Goal: Check status: Check status

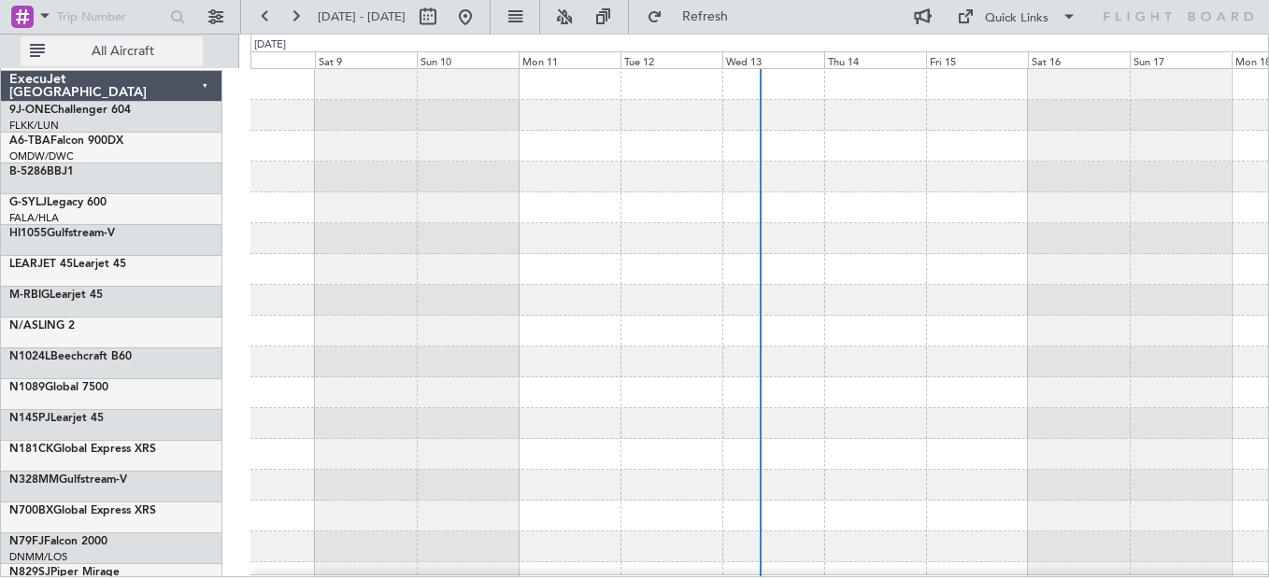
click at [91, 62] on button "All Aircraft" at bounding box center [112, 51] width 182 height 30
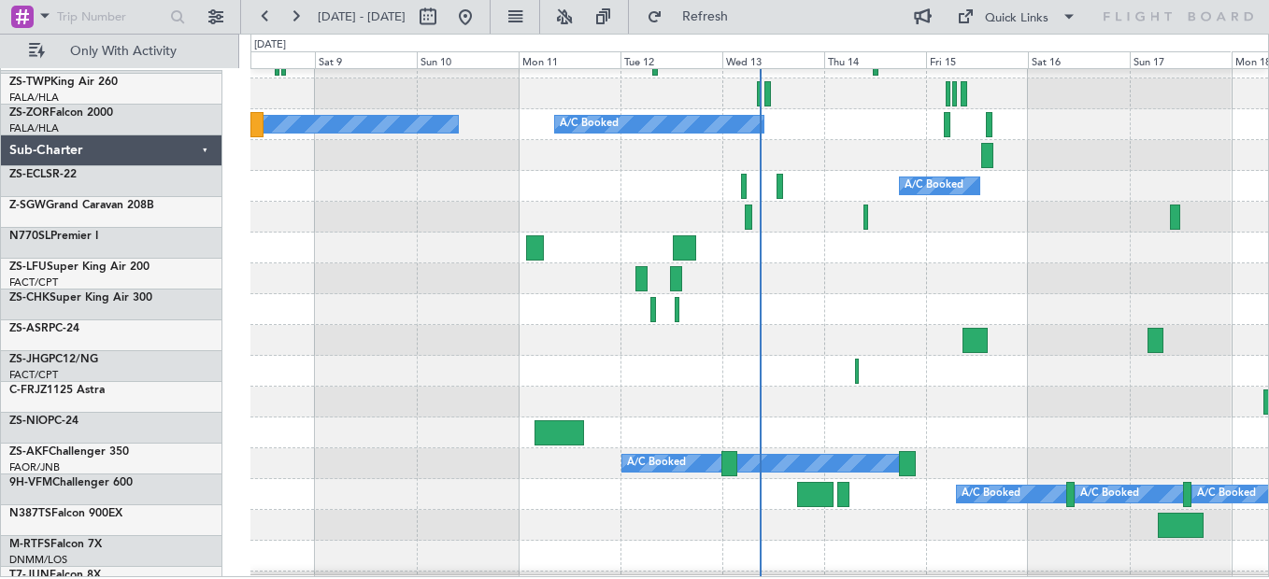
scroll to position [654, 0]
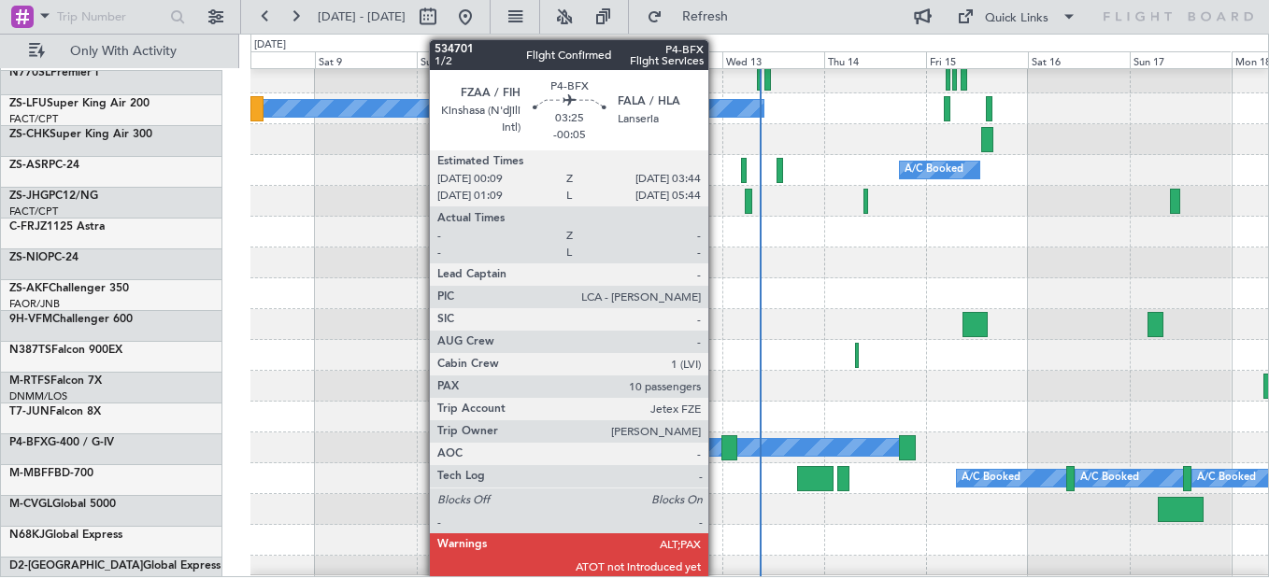
click at [734, 461] on div at bounding box center [729, 447] width 16 height 25
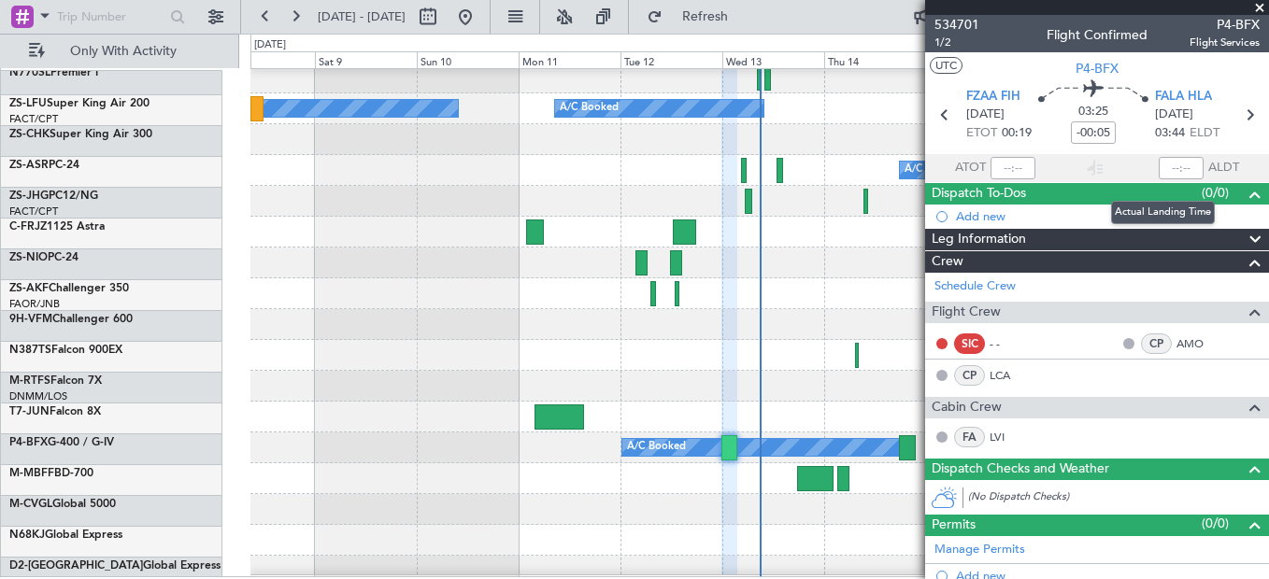
click at [1168, 178] on div at bounding box center [1180, 168] width 45 height 22
click at [1158, 178] on div at bounding box center [1180, 168] width 45 height 22
click at [1169, 174] on div at bounding box center [1180, 168] width 45 height 22
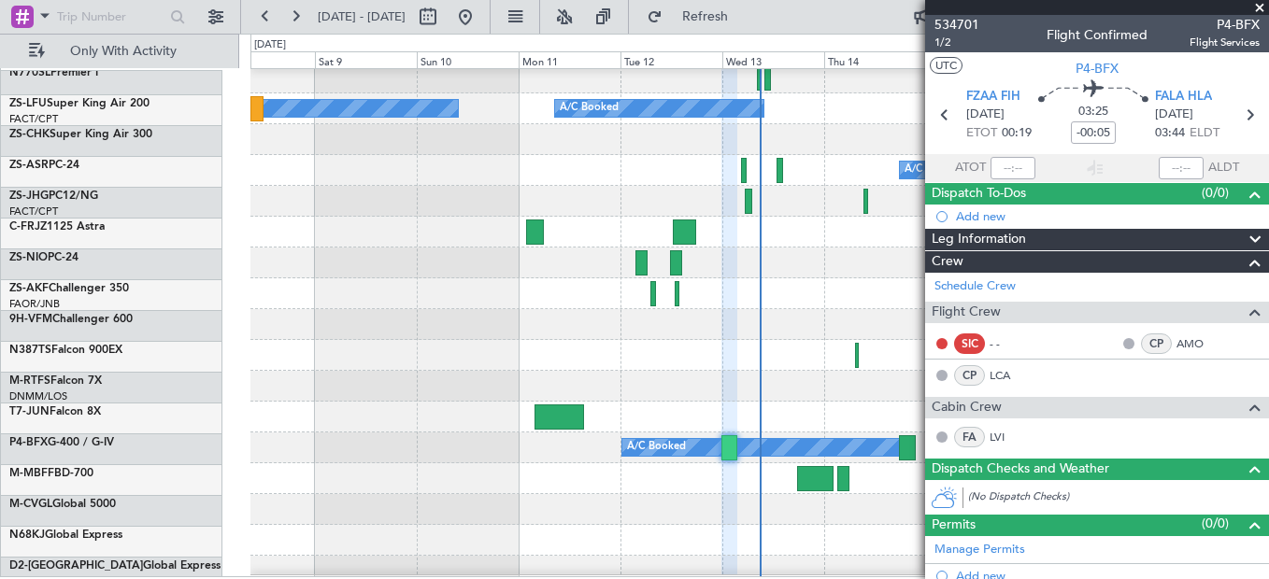
click at [1257, 7] on span at bounding box center [1259, 8] width 19 height 17
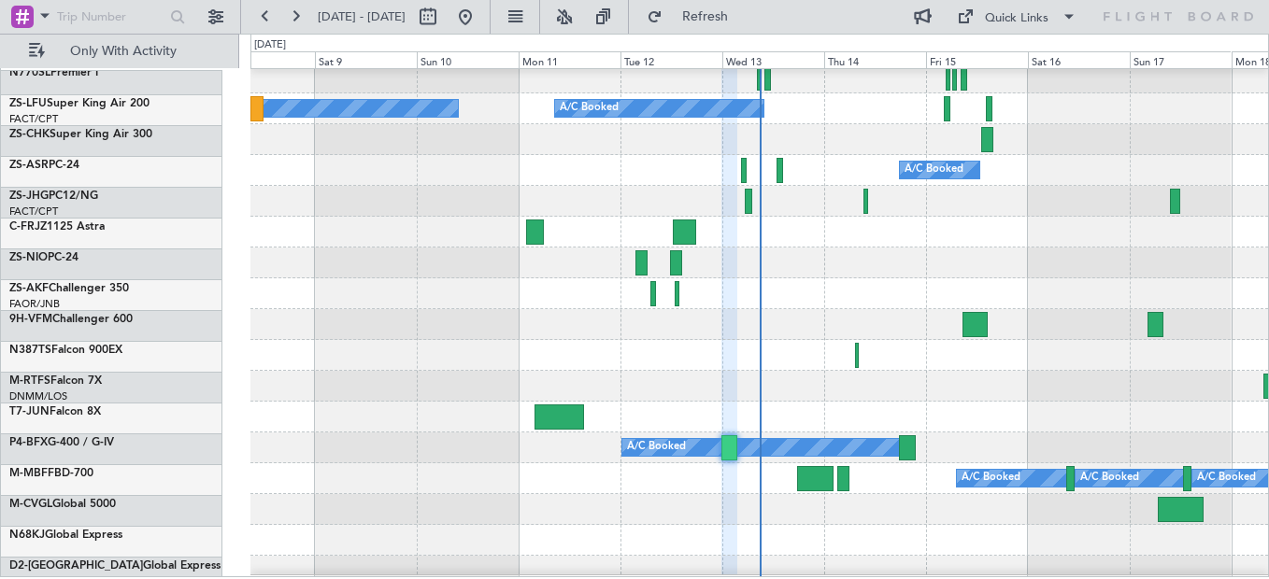
type input "0"
